Goal: Task Accomplishment & Management: Complete application form

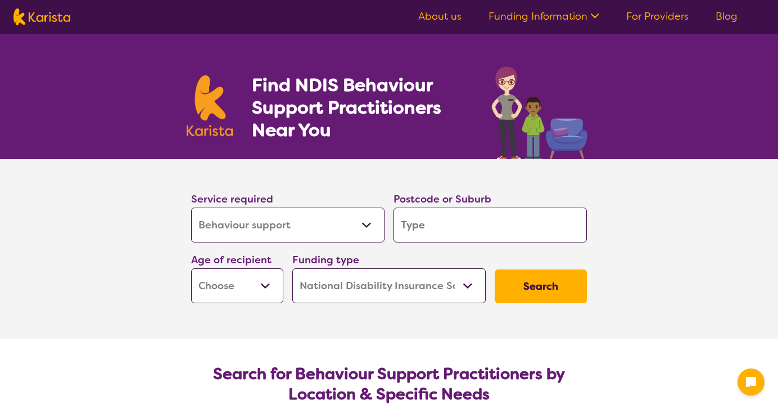
select select "Behaviour support"
select select "NDIS"
select select "Behaviour support"
select select "NDIS"
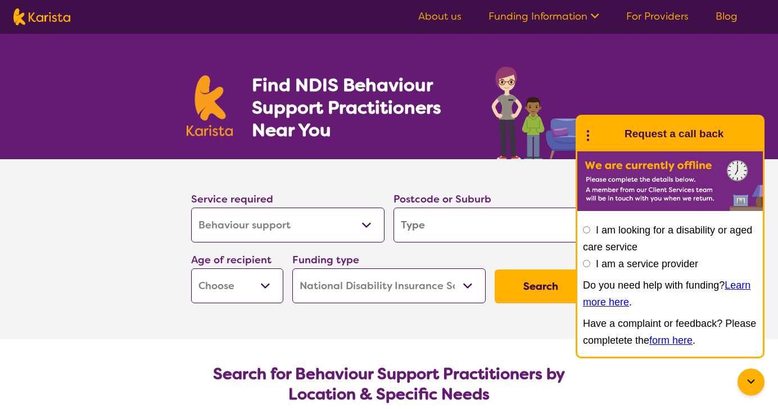
click at [652, 15] on link "For Providers" at bounding box center [658, 16] width 62 height 13
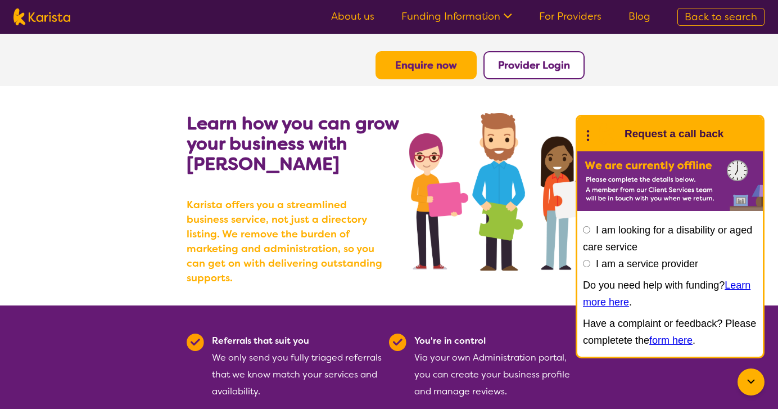
scroll to position [18, 0]
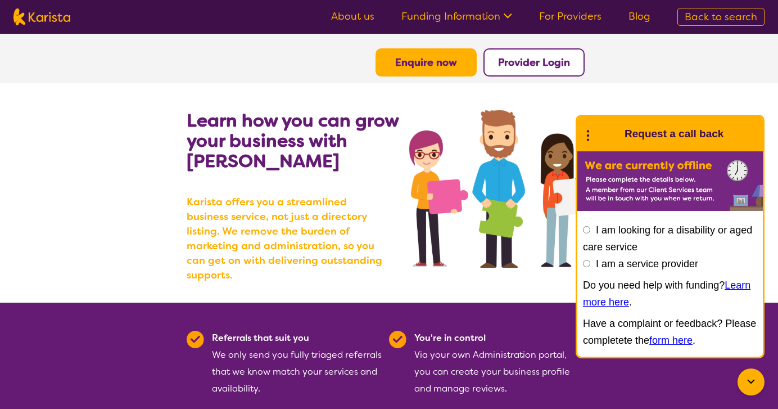
click at [436, 67] on b "Enquire now" at bounding box center [426, 62] width 62 height 13
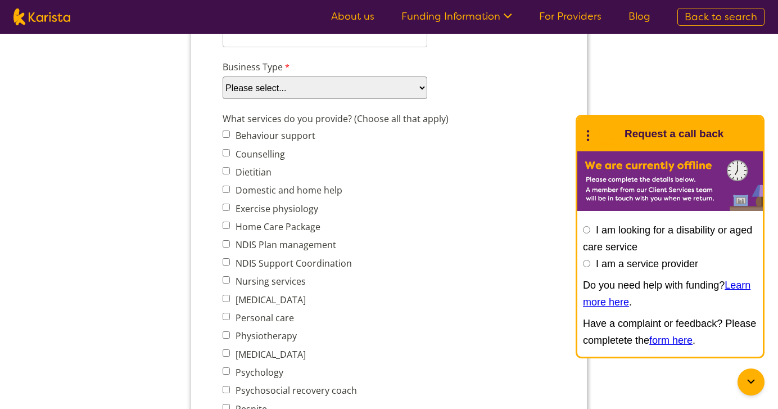
scroll to position [391, 0]
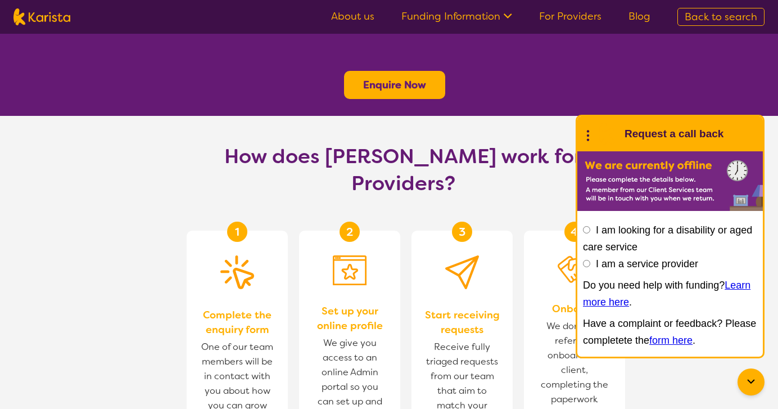
scroll to position [18, 0]
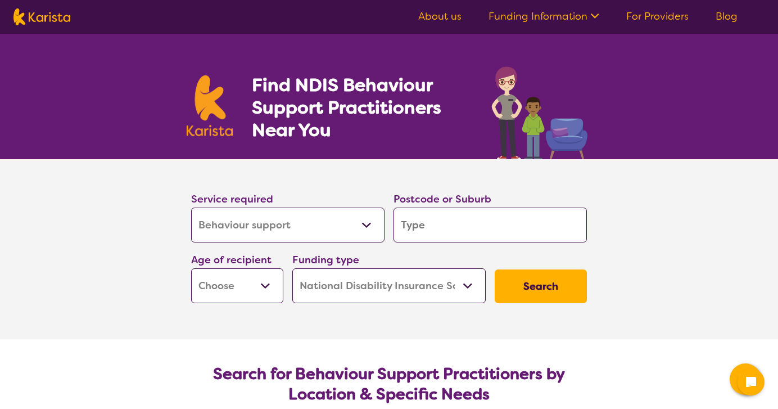
select select "Behaviour support"
select select "NDIS"
select select "Behaviour support"
select select "NDIS"
